Goal: Go to known website: Access a specific website the user already knows

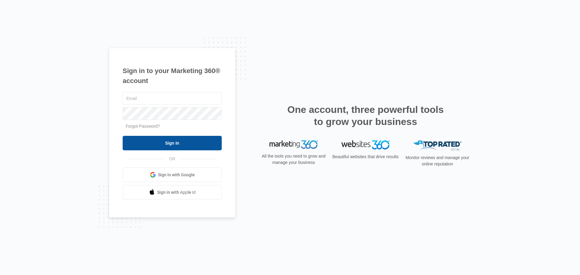
type input "[EMAIL_ADDRESS][DOMAIN_NAME]"
click at [157, 145] on input "Sign In" at bounding box center [172, 143] width 99 height 14
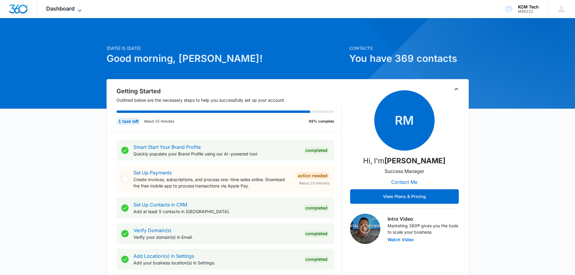
click at [76, 7] on icon at bounding box center [79, 10] width 7 height 7
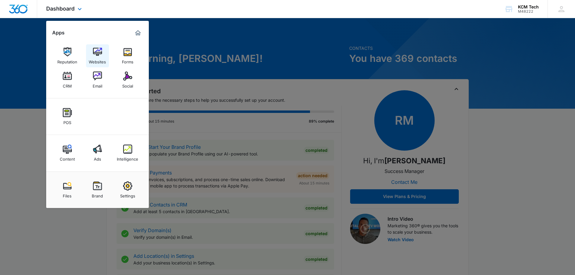
click at [98, 53] on img at bounding box center [97, 51] width 9 height 9
